Goal: Find specific page/section: Find specific page/section

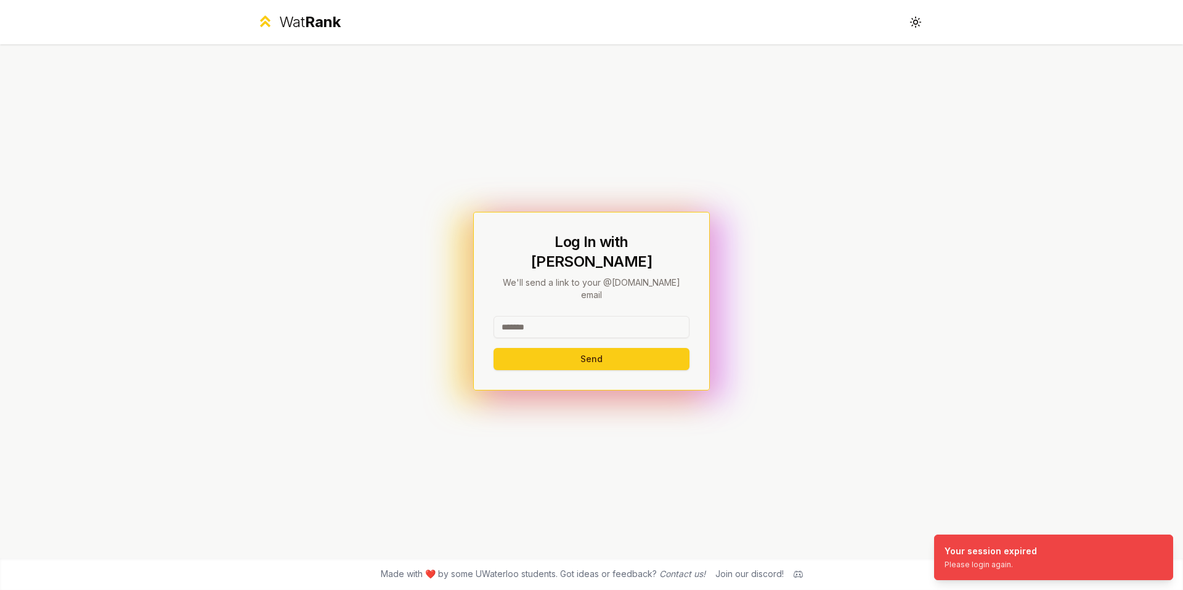
click at [549, 316] on input at bounding box center [592, 327] width 196 height 22
type input "*****"
click at [643, 348] on button "Send" at bounding box center [592, 359] width 196 height 22
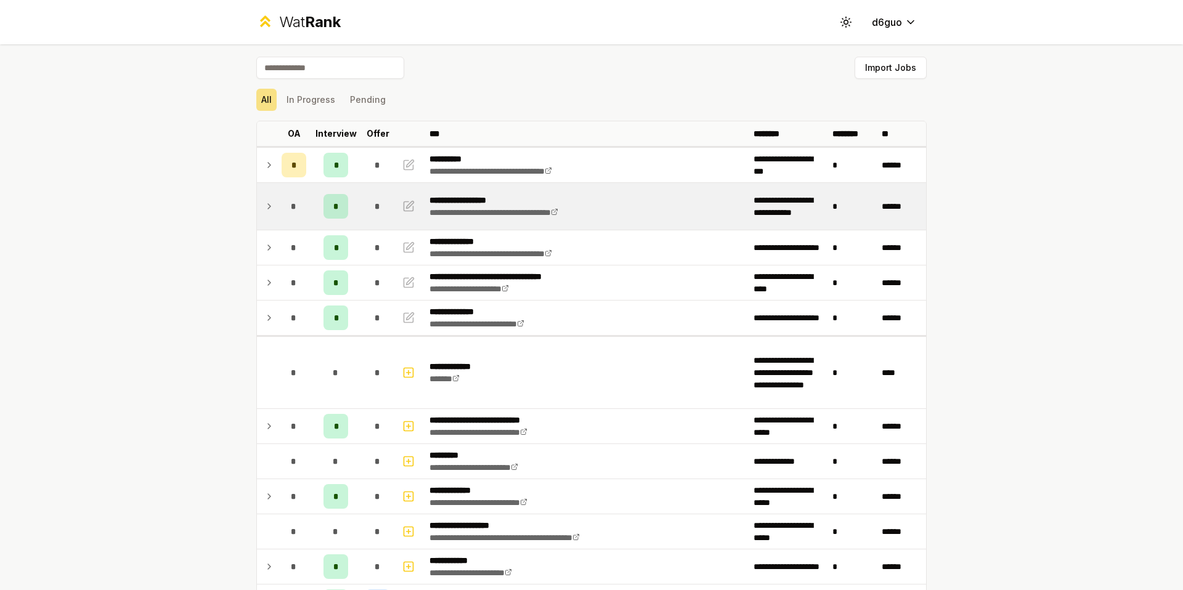
click at [271, 209] on td at bounding box center [267, 206] width 20 height 47
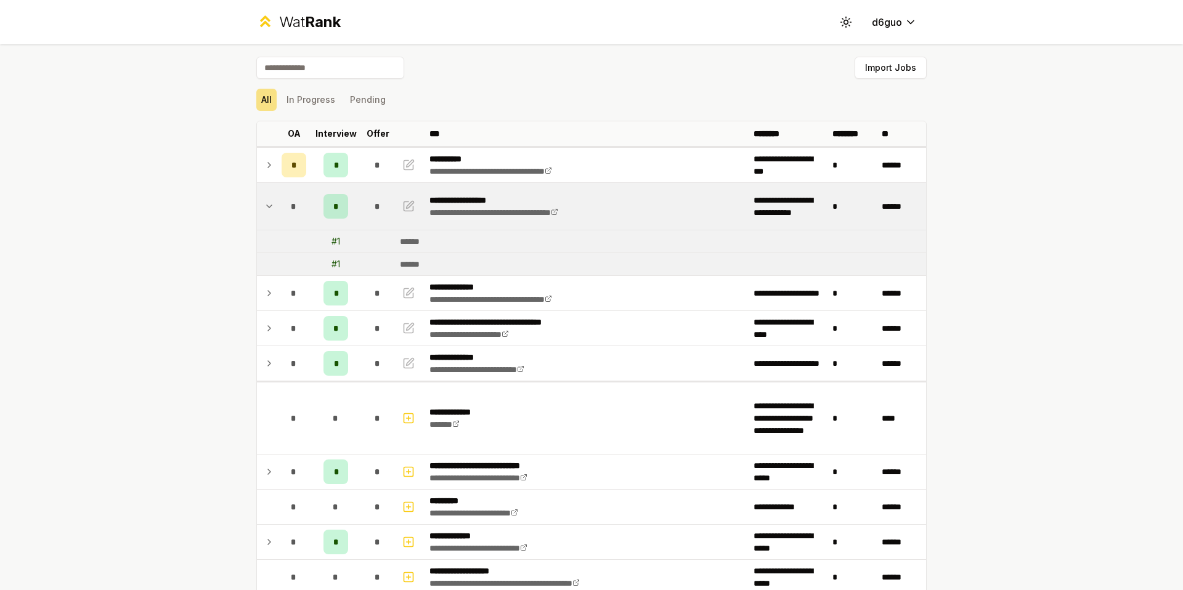
click at [271, 210] on td at bounding box center [267, 206] width 20 height 47
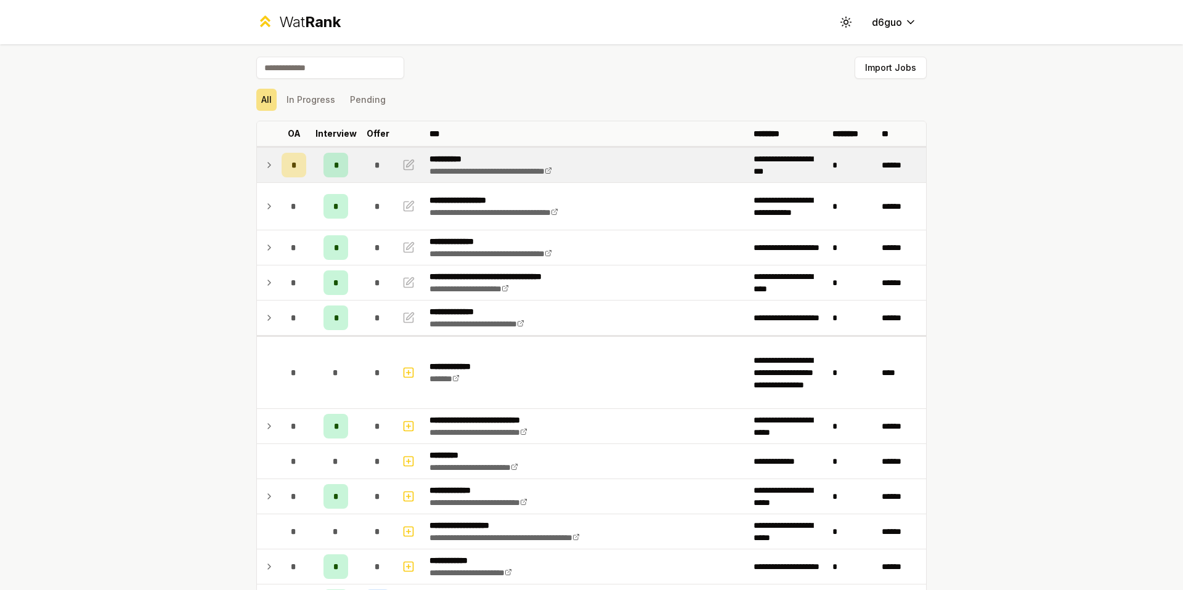
click at [264, 158] on icon at bounding box center [269, 165] width 10 height 15
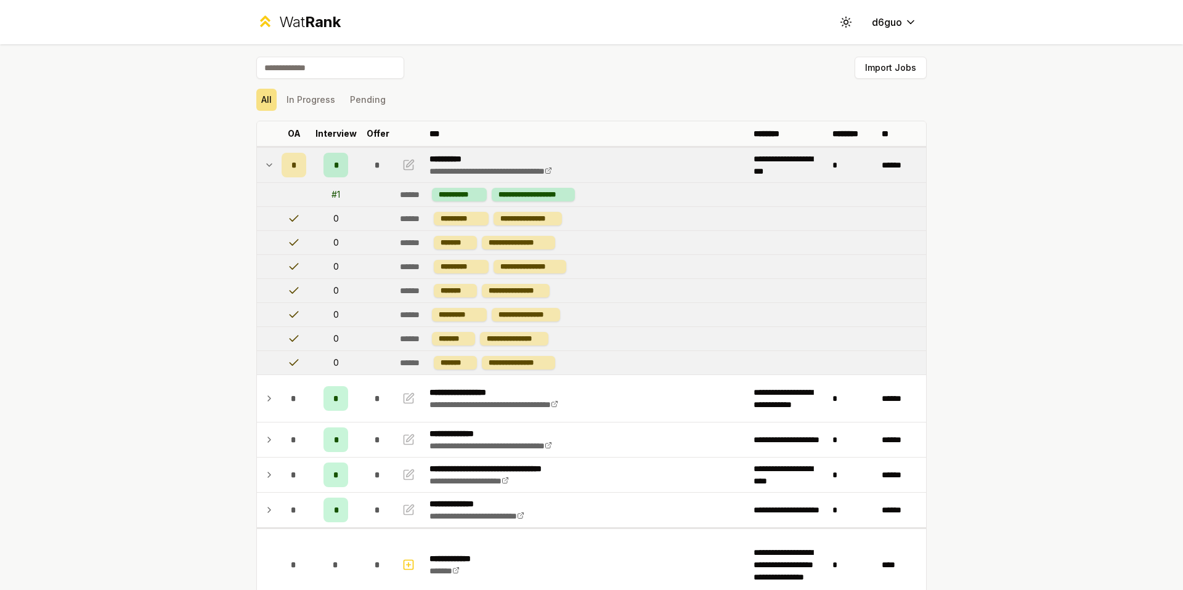
click at [264, 161] on icon at bounding box center [269, 165] width 10 height 15
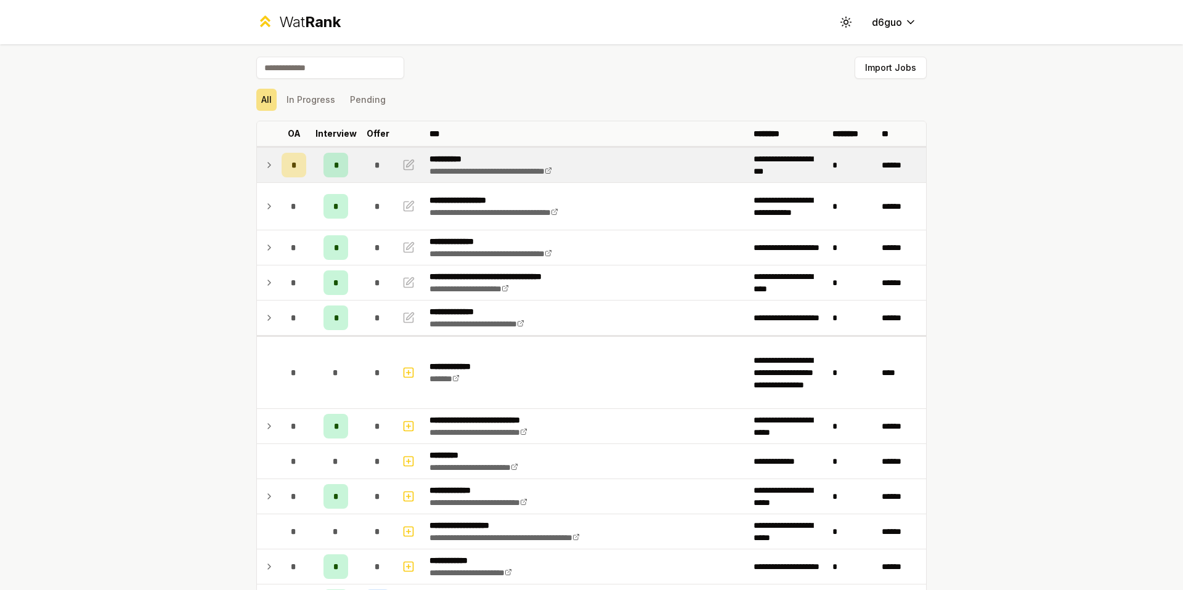
click at [257, 177] on td at bounding box center [267, 165] width 20 height 35
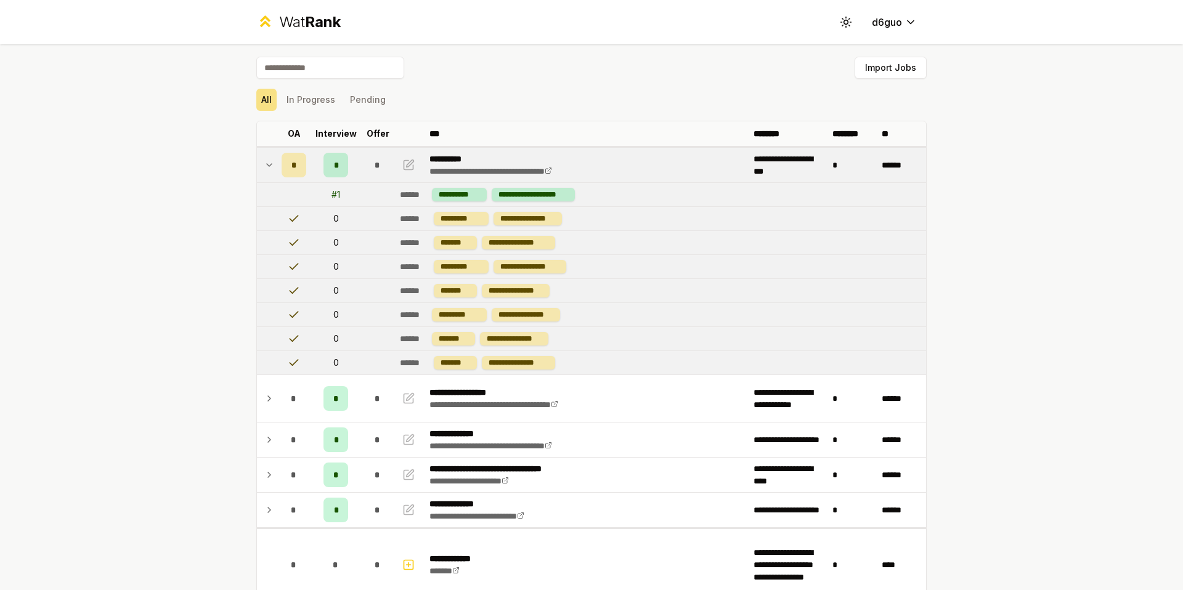
click at [269, 166] on icon at bounding box center [269, 165] width 10 height 15
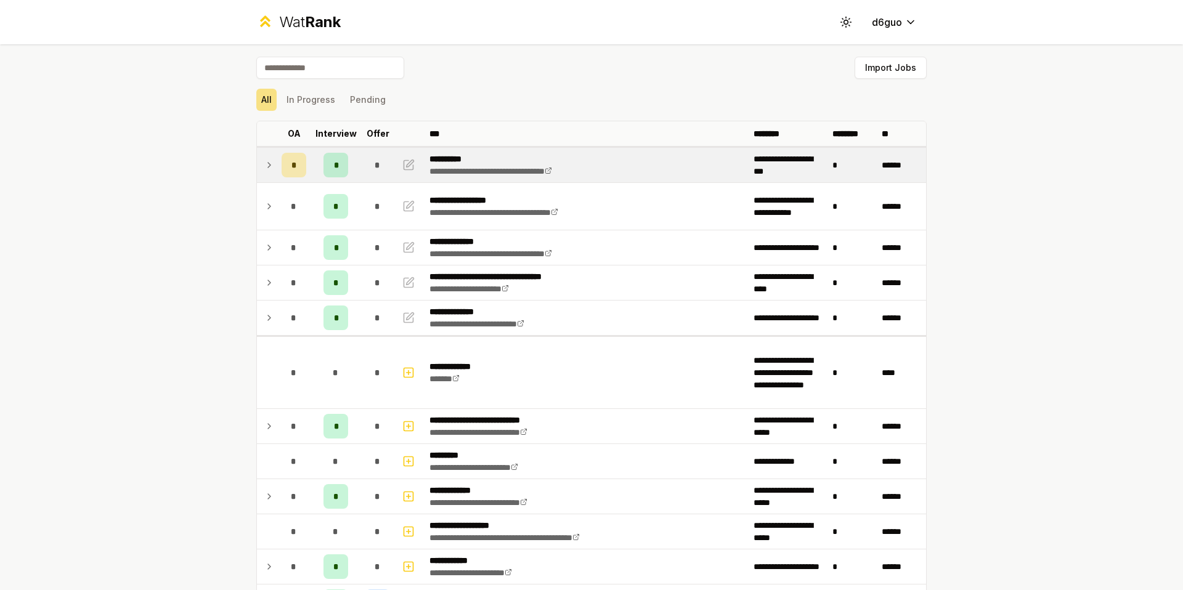
click at [266, 155] on td at bounding box center [267, 165] width 20 height 35
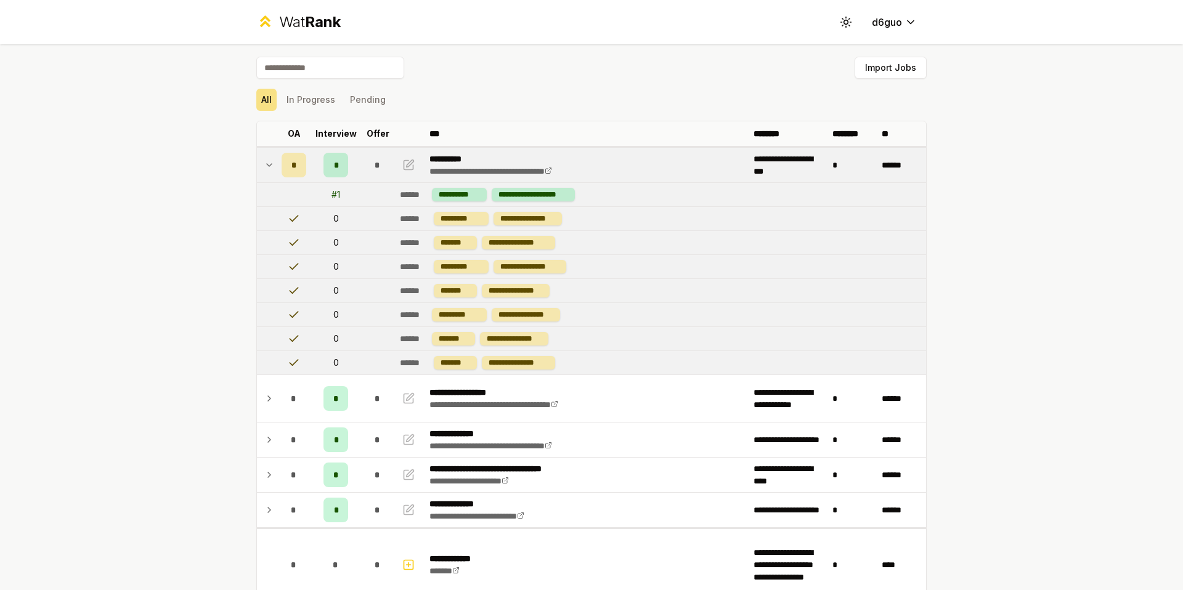
click at [266, 155] on td at bounding box center [267, 165] width 20 height 35
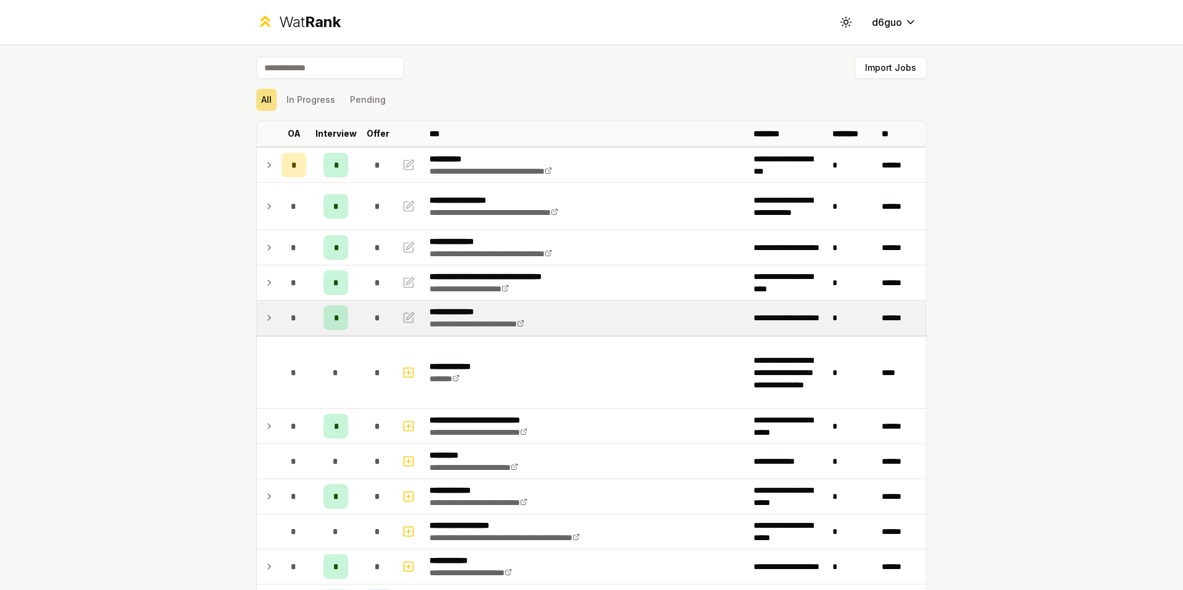
click at [264, 320] on icon at bounding box center [269, 318] width 10 height 15
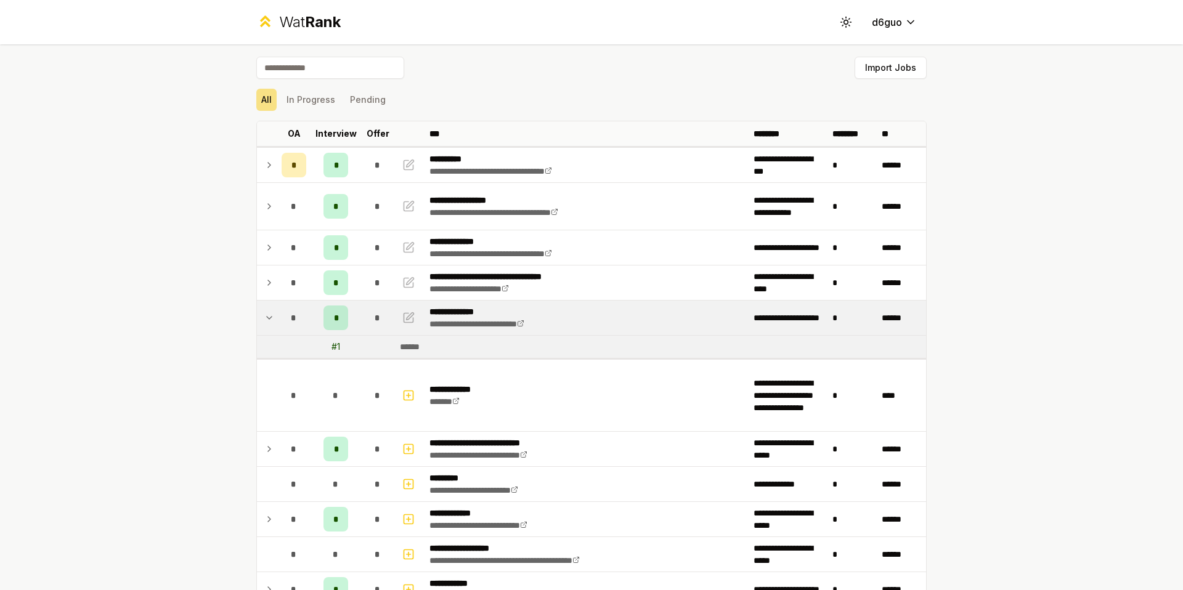
click at [264, 320] on icon at bounding box center [269, 318] width 10 height 15
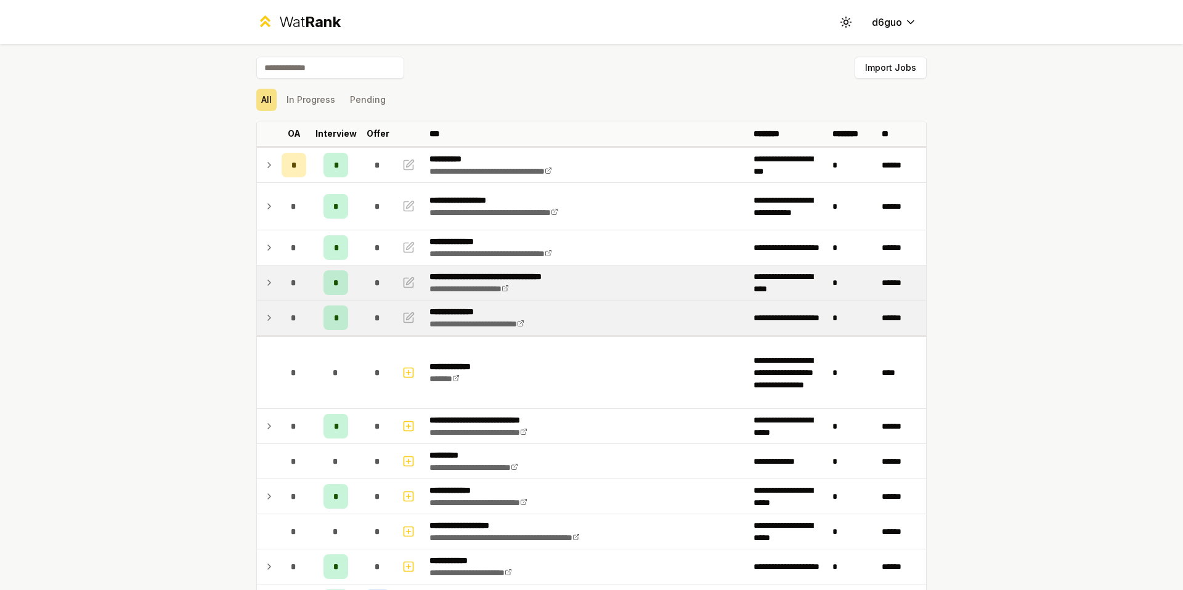
click at [267, 289] on icon at bounding box center [269, 282] width 10 height 15
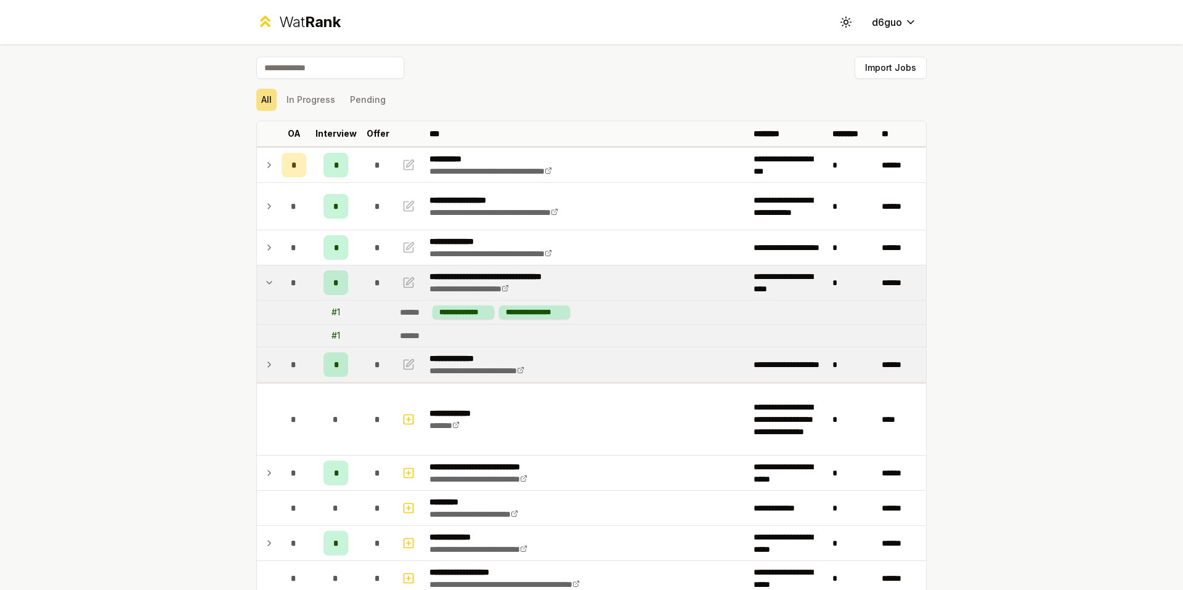
click at [267, 287] on icon at bounding box center [269, 282] width 10 height 15
